Goal: Task Accomplishment & Management: Use online tool/utility

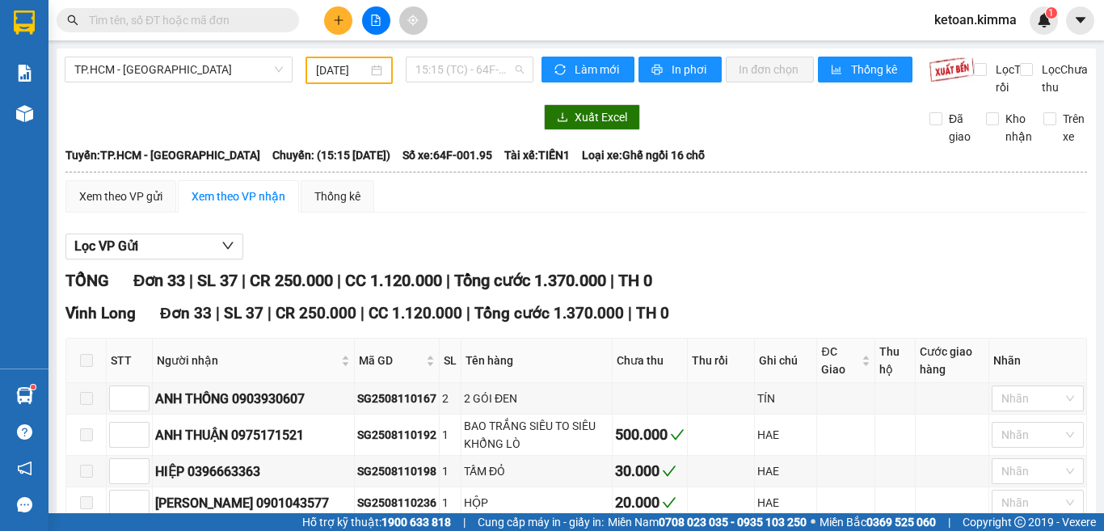
click at [448, 65] on span "15:15 (TC) - 64F-001.95" at bounding box center [469, 69] width 108 height 24
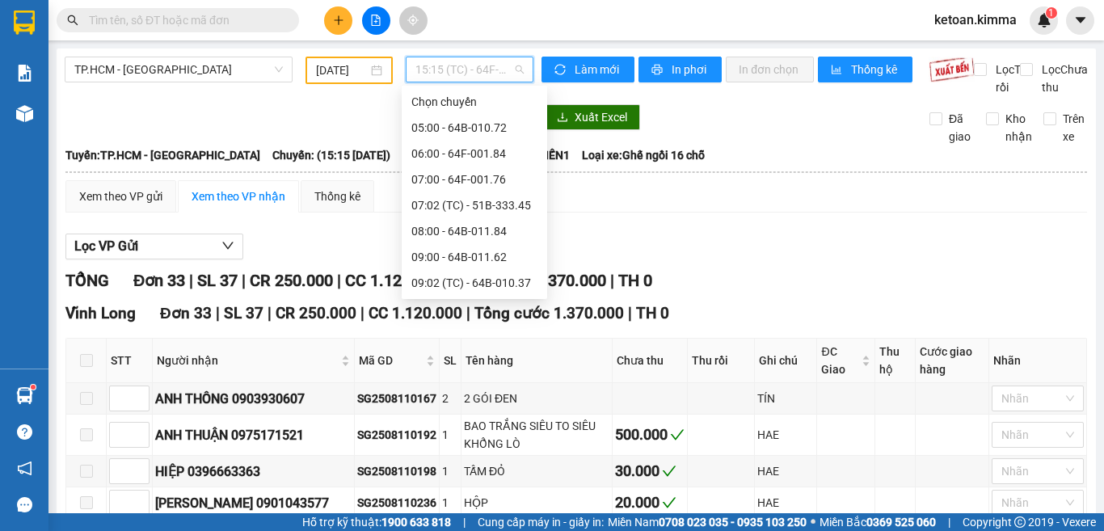
scroll to position [404, 0]
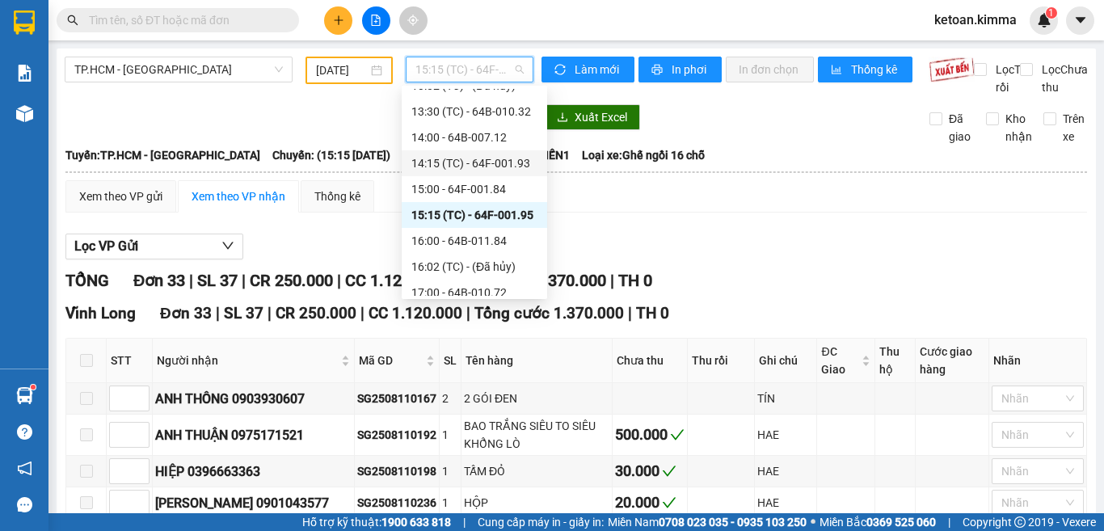
click at [503, 166] on div "14:15 (TC) - 64F-001.93" at bounding box center [474, 163] width 126 height 18
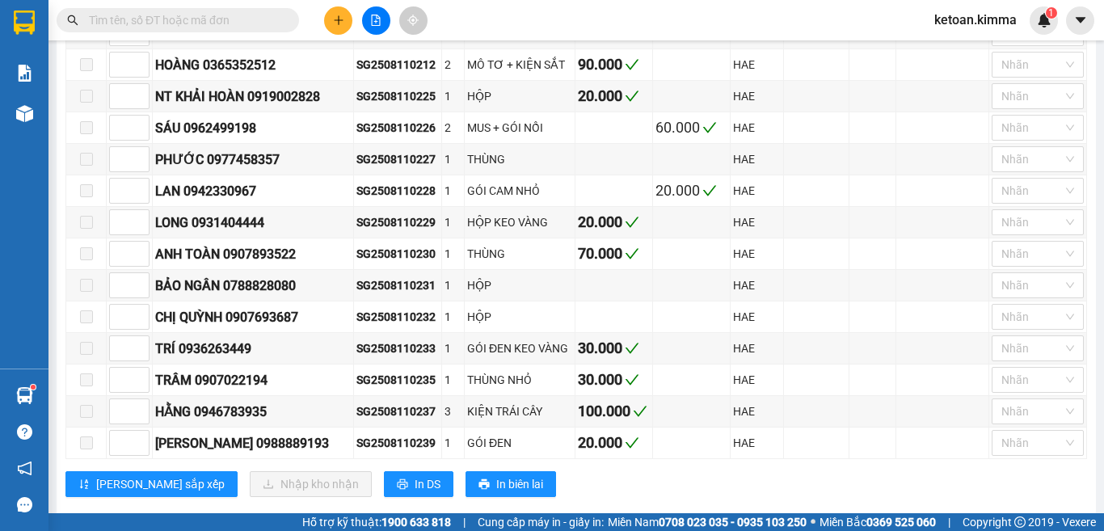
scroll to position [728, 0]
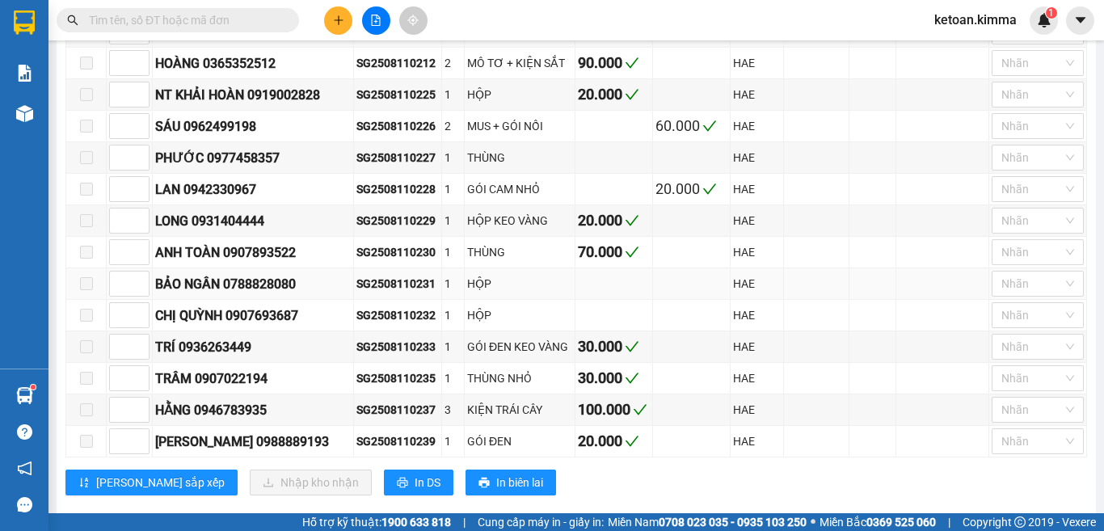
click at [398, 293] on div "SG2508110231" at bounding box center [397, 284] width 82 height 18
drag, startPoint x: 392, startPoint y: 332, endPoint x: 340, endPoint y: 425, distance: 106.8
click at [392, 324] on div "SG2508110232" at bounding box center [397, 315] width 82 height 18
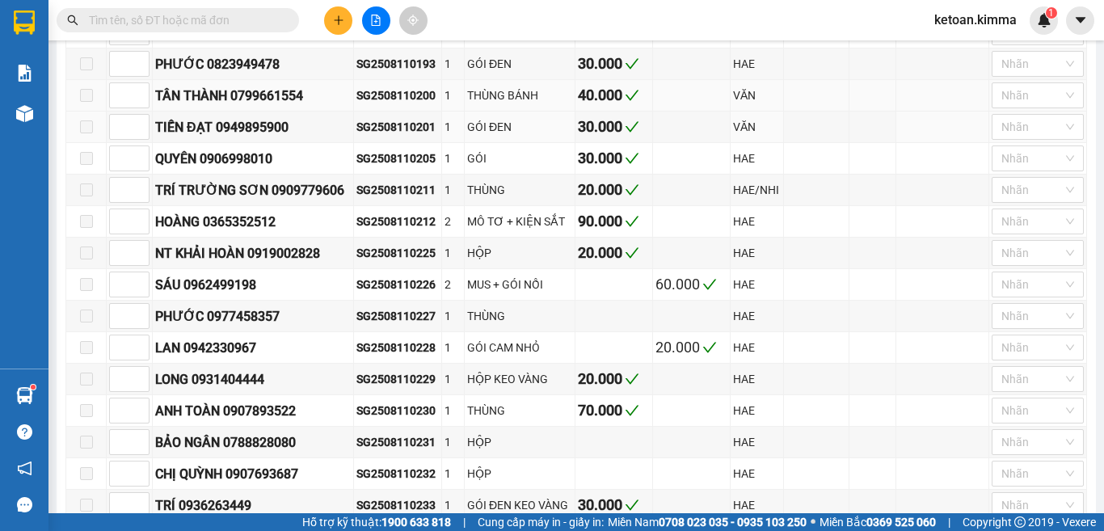
scroll to position [566, 0]
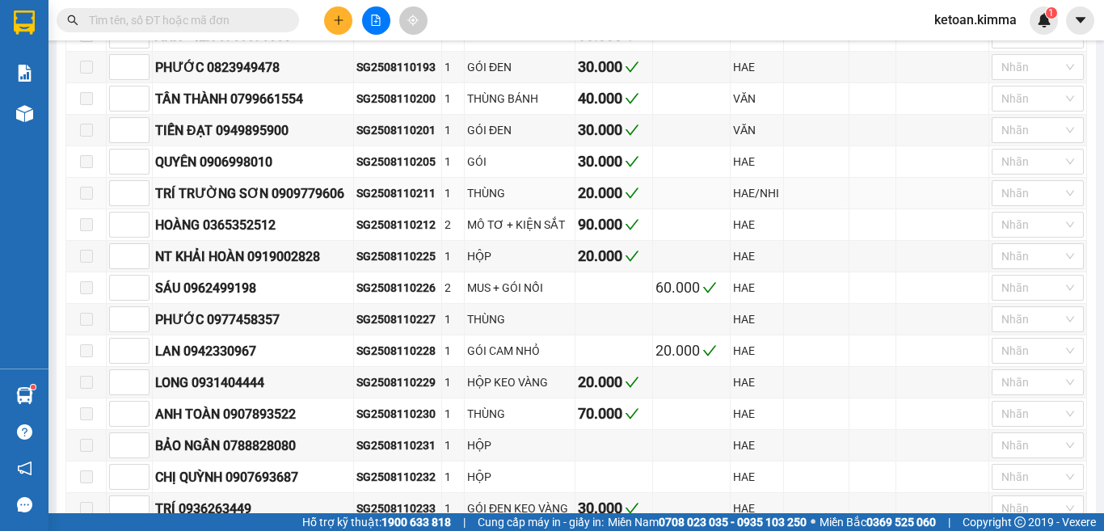
click at [405, 202] on div "SG2508110211" at bounding box center [397, 193] width 82 height 18
copy div "SG2508110211"
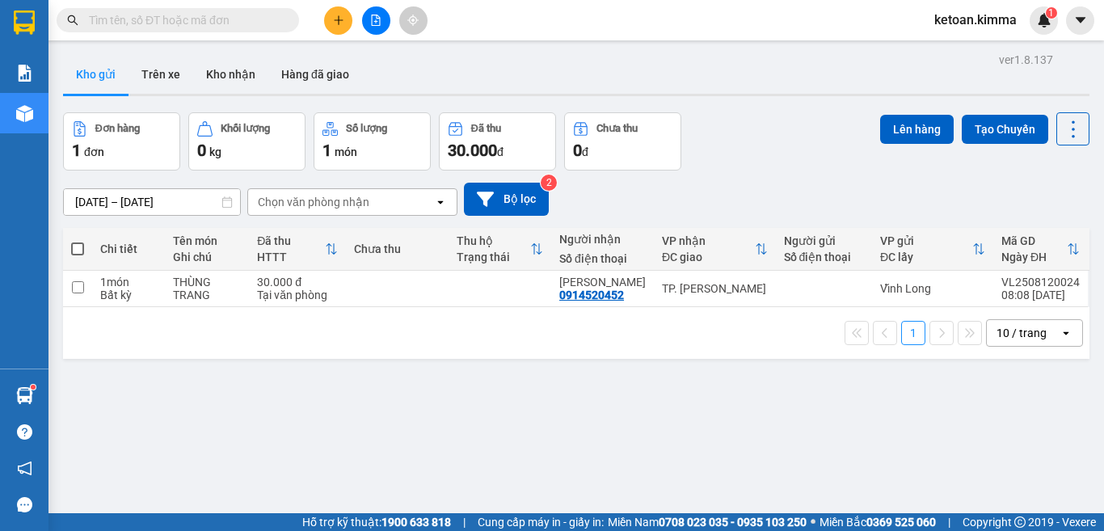
click at [195, 7] on div "Kết quả tìm kiếm ( 1 ) Bộ lọc Mã ĐH Trạng thái Món hàng Thu hộ Tổng cước Chưa c…" at bounding box center [157, 20] width 315 height 28
click at [192, 17] on input "text" at bounding box center [184, 20] width 191 height 18
paste input "SG2508110211"
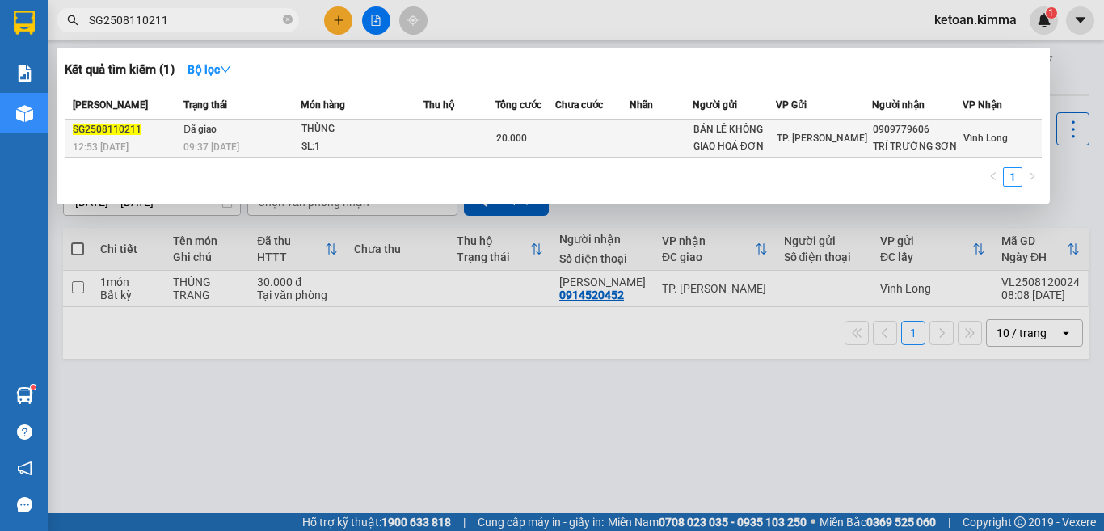
type input "SG2508110211"
click at [263, 141] on div "09:37 [DATE]" at bounding box center [241, 147] width 116 height 18
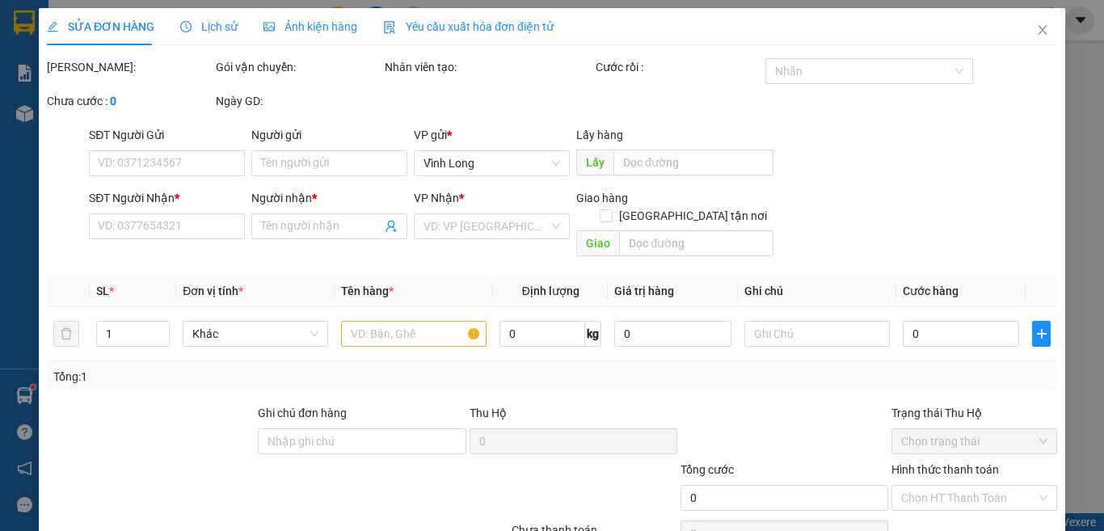
type input "BÁN LẺ KHÔNG GIAO HOÁ ĐƠN"
type input "0909779606"
type input "TRÍ TRƯỜNG SƠN"
type input "20.000"
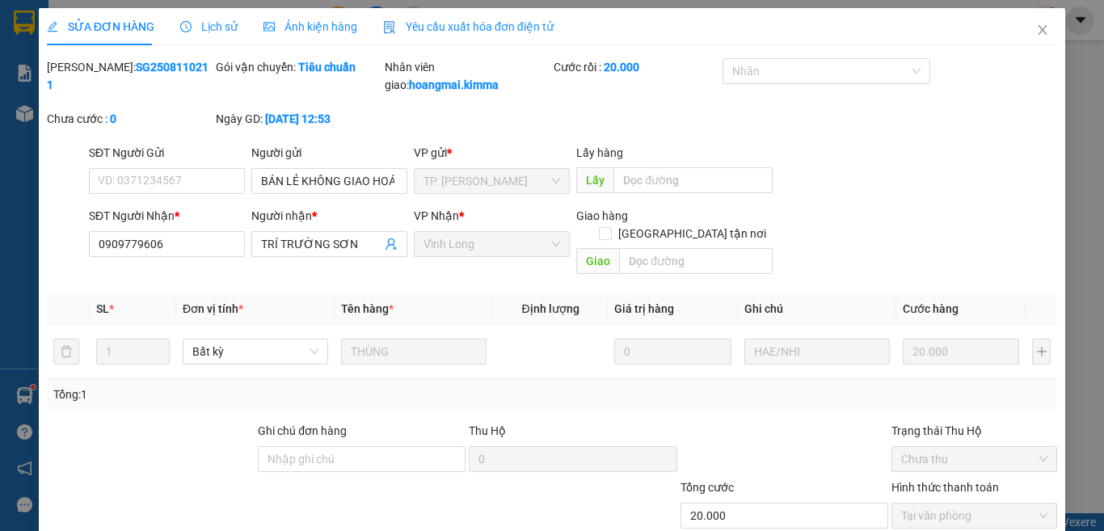
click at [495, 27] on span "Yêu cầu xuất hóa đơn điện tử" at bounding box center [468, 26] width 171 height 13
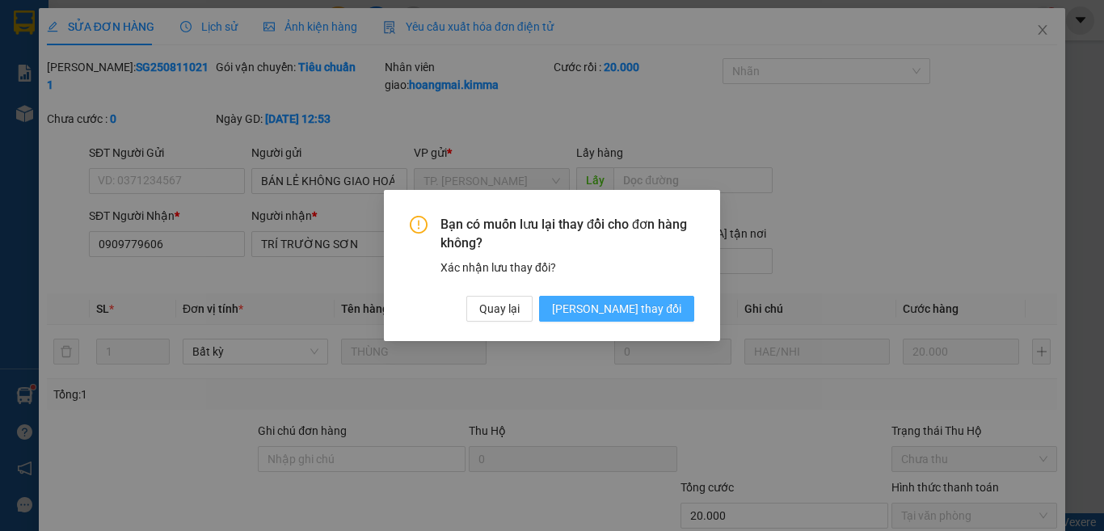
click at [671, 302] on span "[PERSON_NAME] thay đổi" at bounding box center [616, 309] width 129 height 18
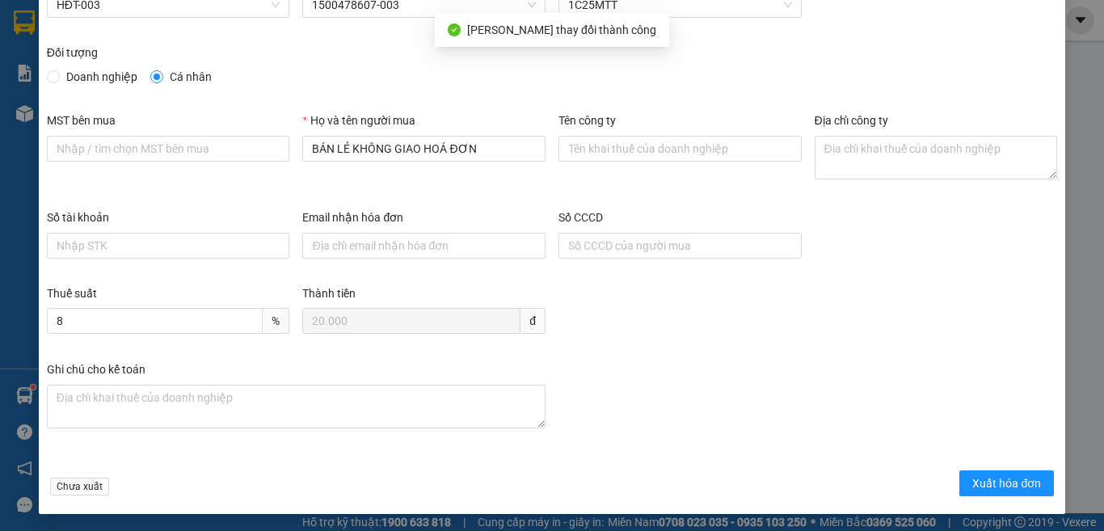
scroll to position [92, 0]
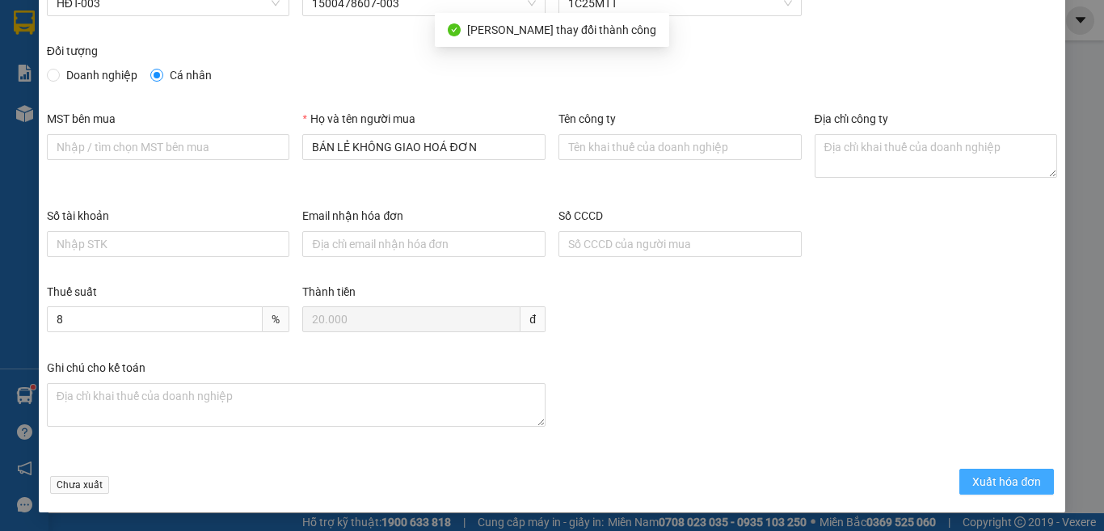
click at [1010, 482] on span "Xuất hóa đơn" at bounding box center [1006, 482] width 69 height 18
